Goal: Entertainment & Leisure: Consume media (video, audio)

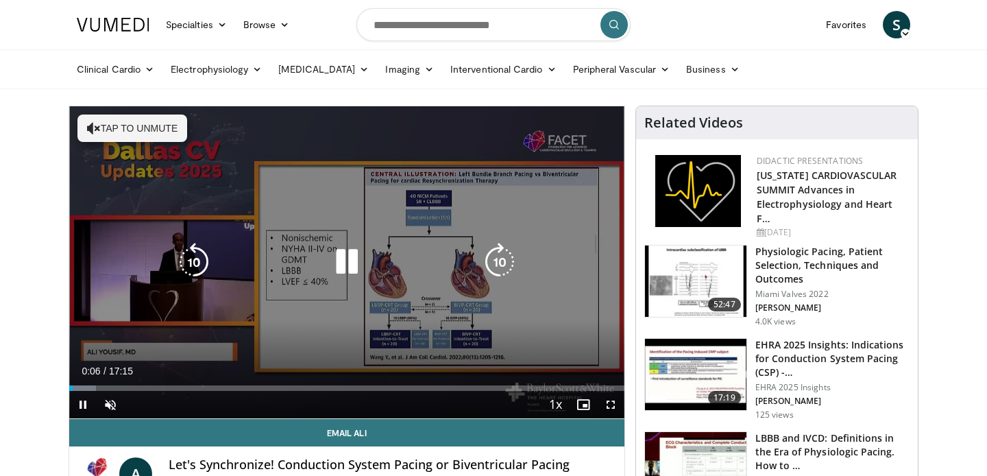
click at [136, 125] on button "Tap to unmute" at bounding box center [132, 127] width 110 height 27
click at [498, 261] on icon "Video Player" at bounding box center [499, 262] width 38 height 38
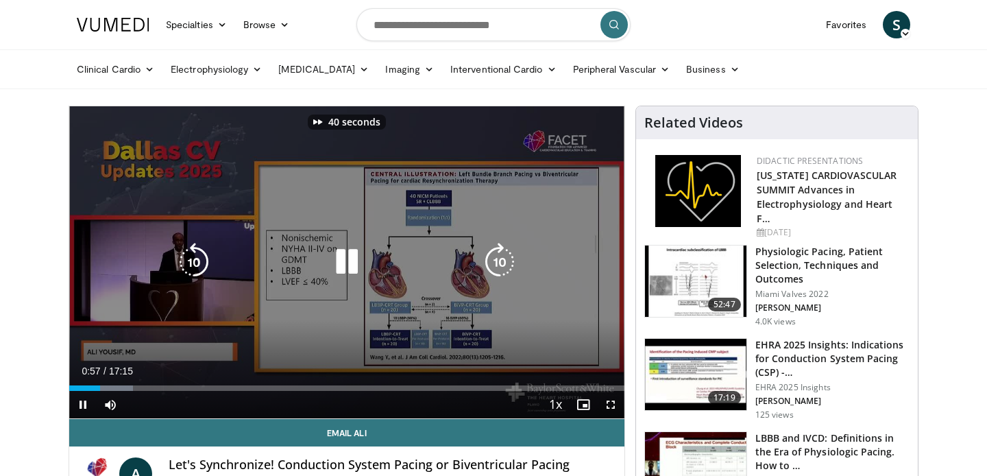
click at [498, 261] on icon "Video Player" at bounding box center [499, 262] width 38 height 38
click at [381, 304] on div "50 seconds Tap to unmute" at bounding box center [346, 262] width 555 height 312
